Goal: Task Accomplishment & Management: Use online tool/utility

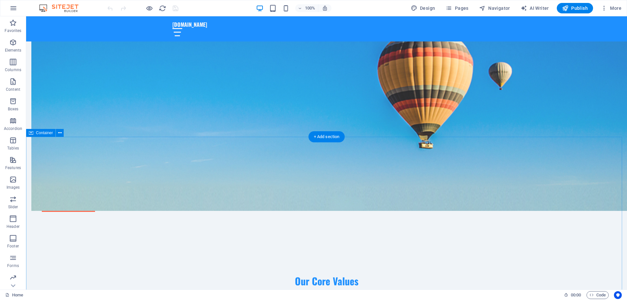
scroll to position [555, 0]
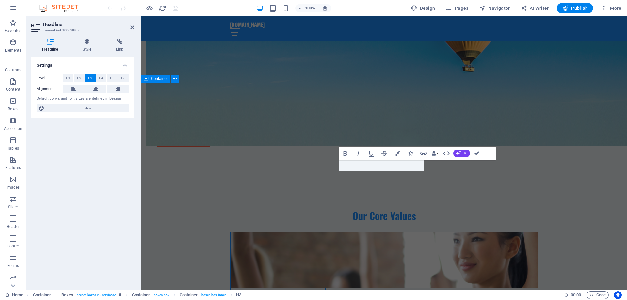
drag, startPoint x: 588, startPoint y: 163, endPoint x: 704, endPoint y: 163, distance: 115.6
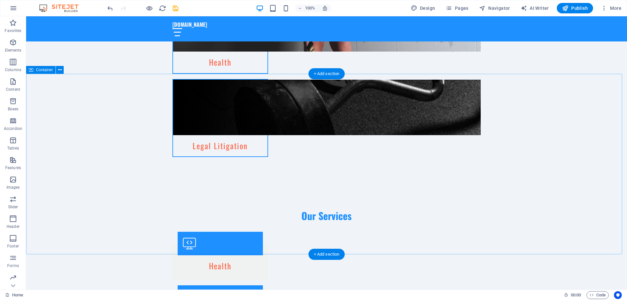
scroll to position [967, 0]
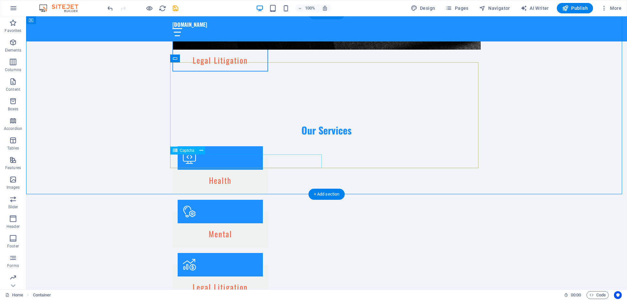
scroll to position [902, 0]
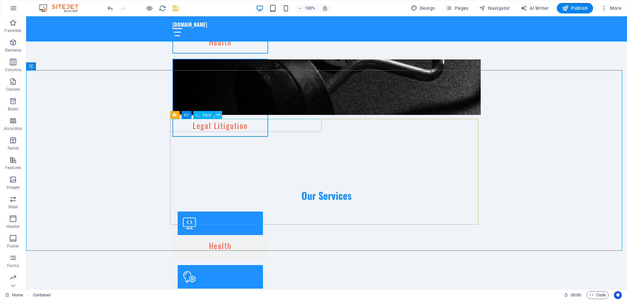
click at [220, 113] on icon at bounding box center [218, 115] width 4 height 7
click at [198, 117] on span "Form" at bounding box center [195, 115] width 9 height 4
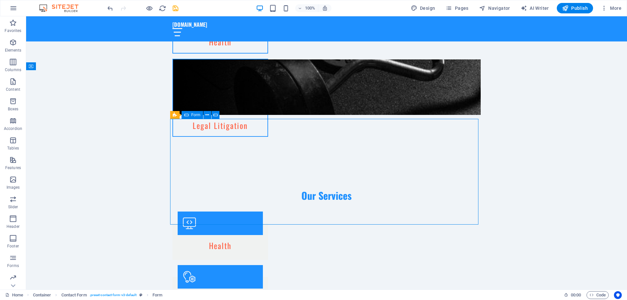
click at [198, 115] on span "Form" at bounding box center [195, 115] width 9 height 4
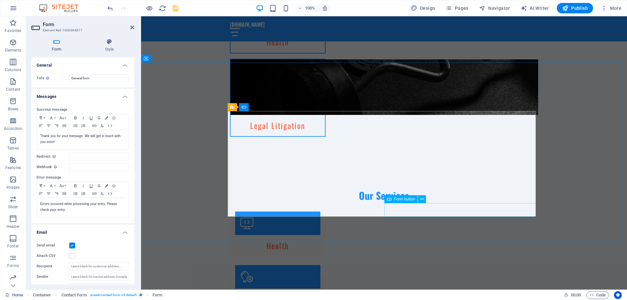
click at [403, 198] on span "Form button" at bounding box center [404, 199] width 21 height 4
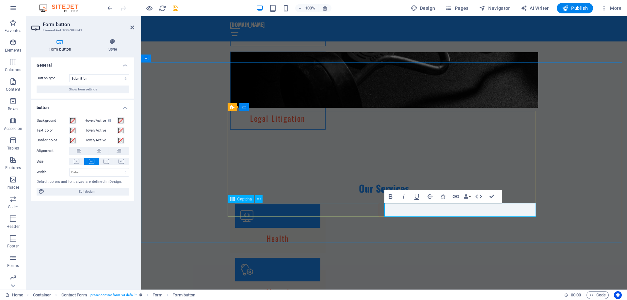
scroll to position [909, 0]
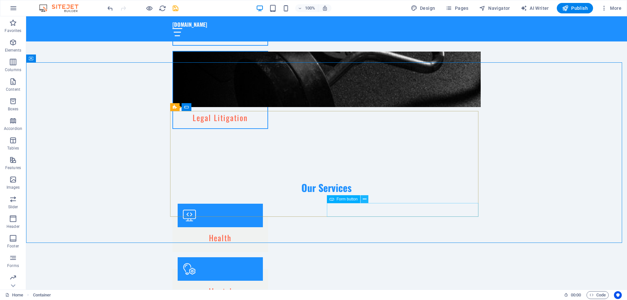
click at [366, 199] on button at bounding box center [364, 199] width 8 height 8
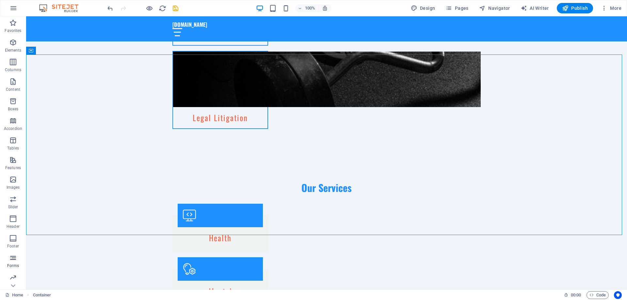
click at [9, 259] on icon "button" at bounding box center [13, 258] width 8 height 8
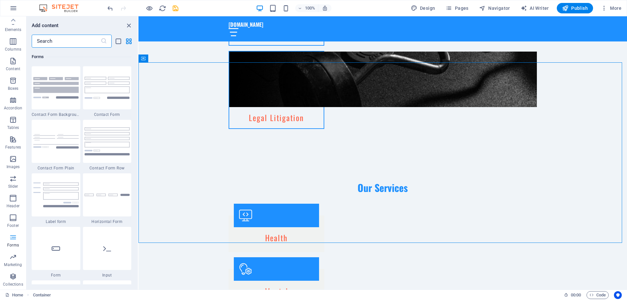
scroll to position [0, 0]
click at [582, 7] on span "Publish" at bounding box center [575, 8] width 26 height 7
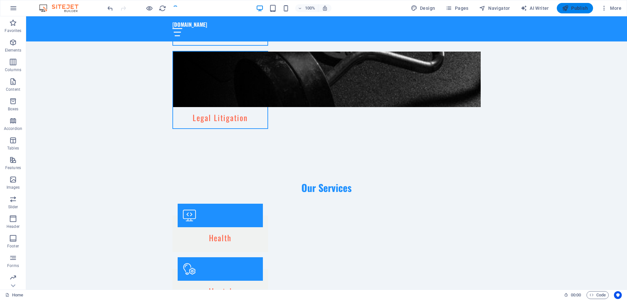
checkbox input "false"
